Goal: Transaction & Acquisition: Purchase product/service

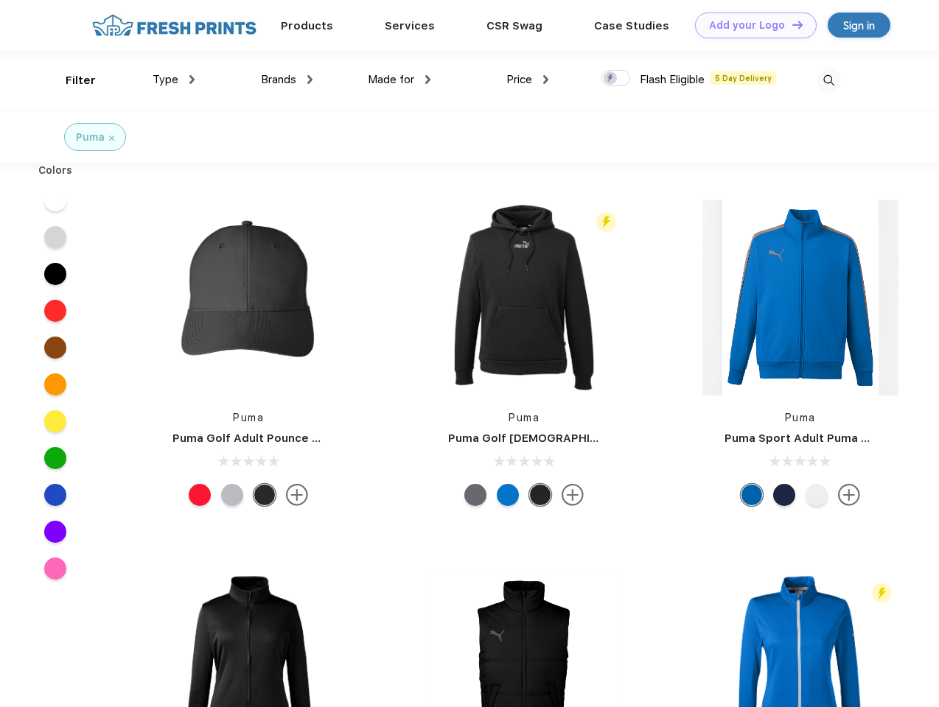
click at [750, 25] on link "Add your Logo Design Tool" at bounding box center [756, 26] width 122 height 26
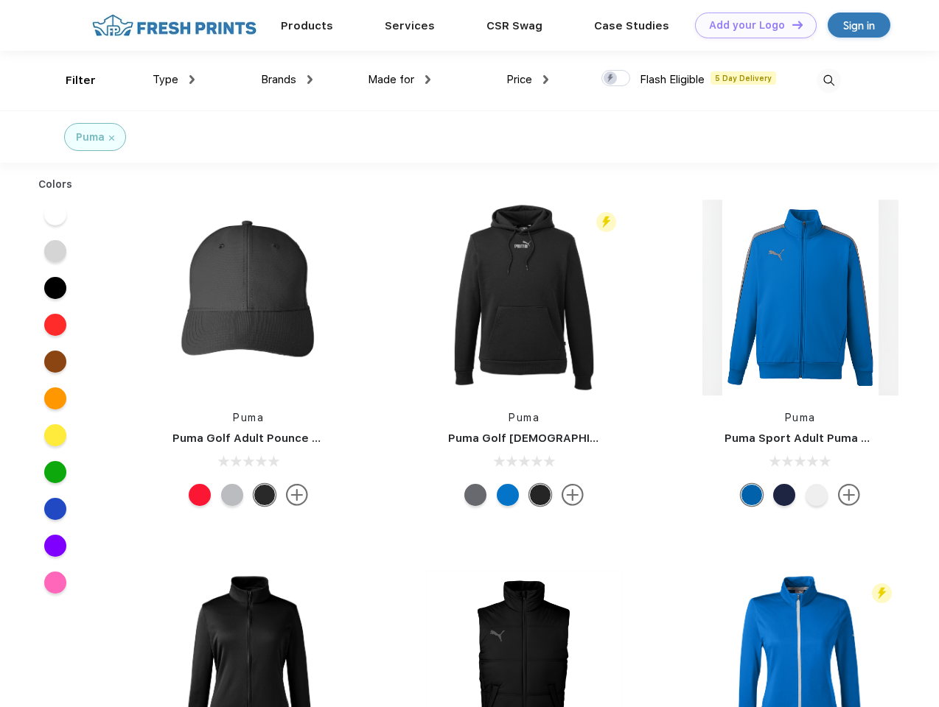
click at [0, 0] on div "Design Tool" at bounding box center [0, 0] width 0 height 0
click at [790, 24] on link "Add your Logo Design Tool" at bounding box center [756, 26] width 122 height 26
click at [71, 80] on div "Filter" at bounding box center [81, 80] width 30 height 17
click at [174, 80] on span "Type" at bounding box center [166, 79] width 26 height 13
click at [287, 80] on span "Brands" at bounding box center [278, 79] width 35 height 13
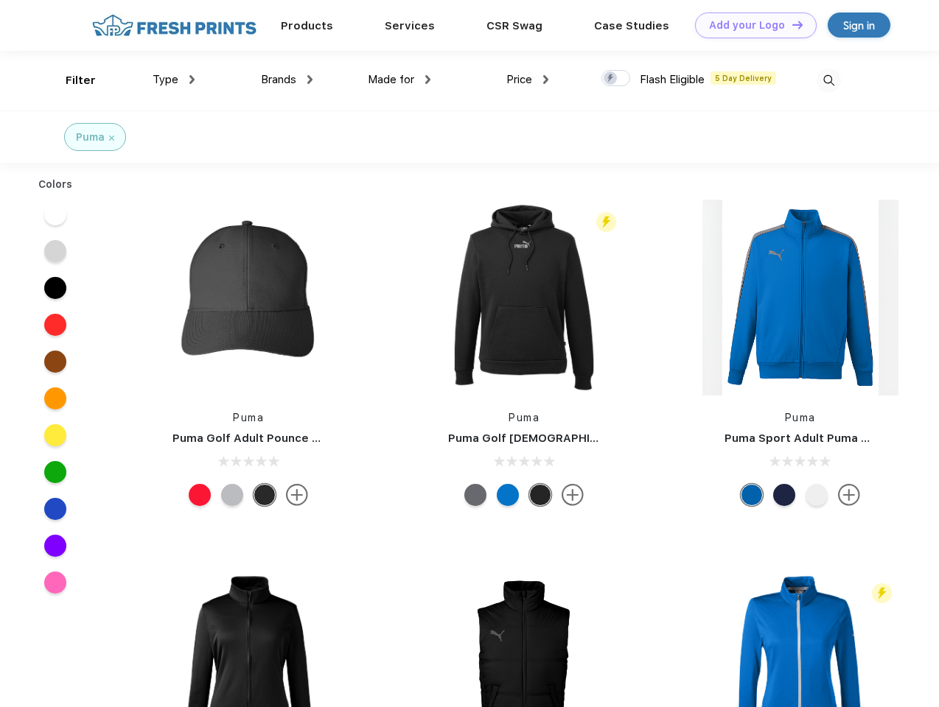
click at [399, 80] on span "Made for" at bounding box center [391, 79] width 46 height 13
click at [527, 80] on span "Price" at bounding box center [519, 79] width 26 height 13
click at [616, 79] on div at bounding box center [615, 78] width 29 height 16
click at [611, 79] on input "checkbox" at bounding box center [606, 74] width 10 height 10
click at [828, 80] on img at bounding box center [828, 81] width 24 height 24
